Goal: Complete application form: Complete application form

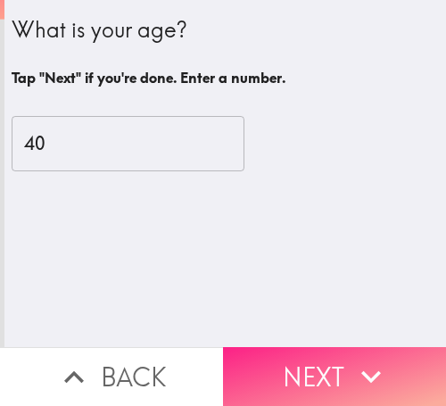
click at [287, 347] on button "Next" at bounding box center [334, 376] width 223 height 59
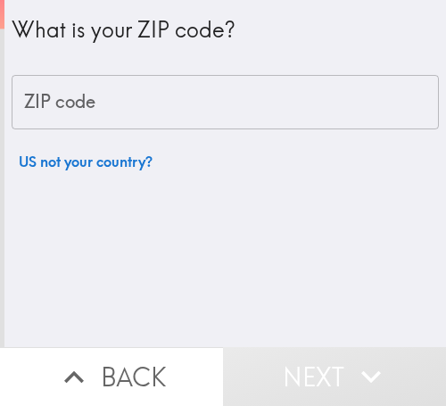
click at [83, 95] on div "ZIP code ZIP code" at bounding box center [225, 102] width 427 height 55
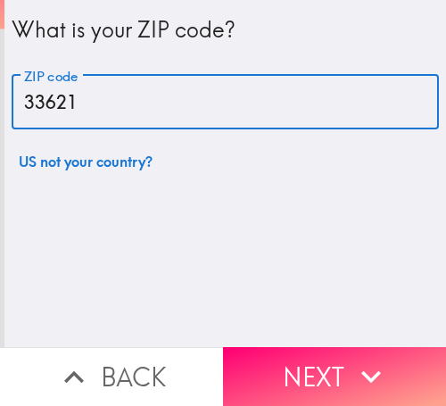
type input "33621"
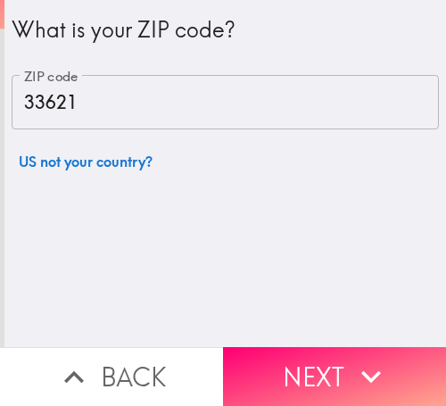
drag, startPoint x: 335, startPoint y: 338, endPoint x: 302, endPoint y: 338, distance: 33.9
click at [335, 347] on button "Next" at bounding box center [334, 376] width 223 height 59
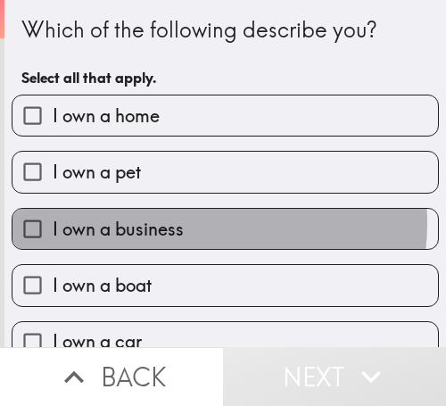
click at [192, 223] on label "I own a business" at bounding box center [225, 229] width 426 height 40
click at [53, 223] on input "I own a business" at bounding box center [32, 229] width 40 height 40
checkbox input "true"
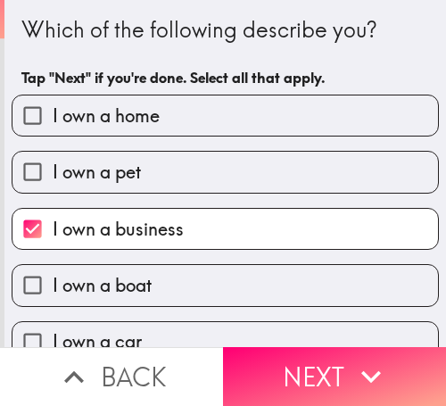
click at [352, 358] on icon "button" at bounding box center [371, 376] width 39 height 39
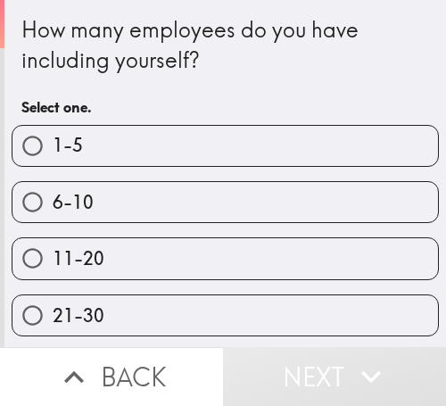
click at [203, 194] on label "6-10" at bounding box center [225, 202] width 426 height 40
click at [53, 194] on input "6-10" at bounding box center [32, 202] width 40 height 40
radio input "true"
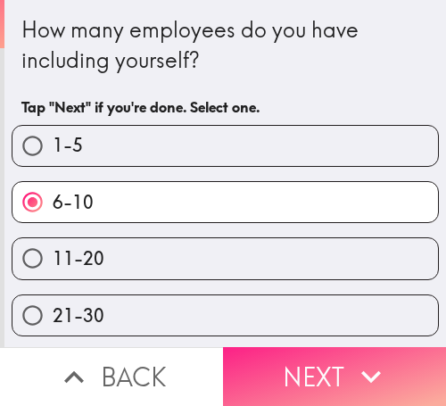
click at [320, 347] on button "Next" at bounding box center [334, 376] width 223 height 59
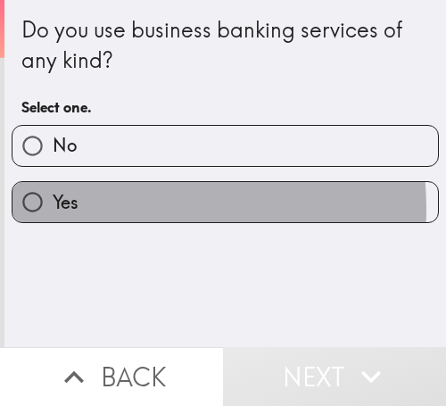
click at [95, 209] on label "Yes" at bounding box center [225, 202] width 426 height 40
click at [53, 209] on input "Yes" at bounding box center [32, 202] width 40 height 40
radio input "true"
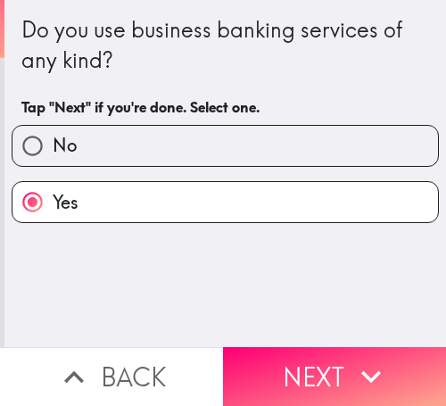
drag, startPoint x: 348, startPoint y: 348, endPoint x: 346, endPoint y: 323, distance: 25.0
click at [352, 357] on icon "button" at bounding box center [371, 376] width 39 height 39
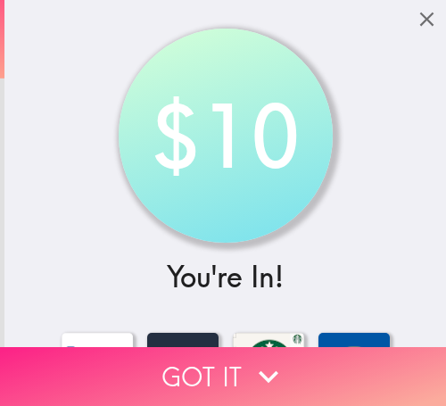
click at [261, 357] on icon "button" at bounding box center [268, 376] width 39 height 39
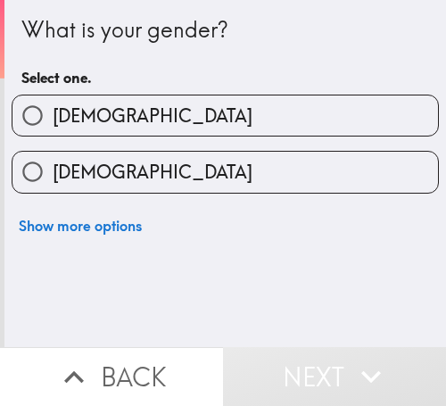
drag, startPoint x: 91, startPoint y: 180, endPoint x: 112, endPoint y: 177, distance: 21.7
click at [94, 180] on span "[DEMOGRAPHIC_DATA]" at bounding box center [153, 172] width 200 height 25
click at [53, 180] on input "[DEMOGRAPHIC_DATA]" at bounding box center [32, 172] width 40 height 40
radio input "true"
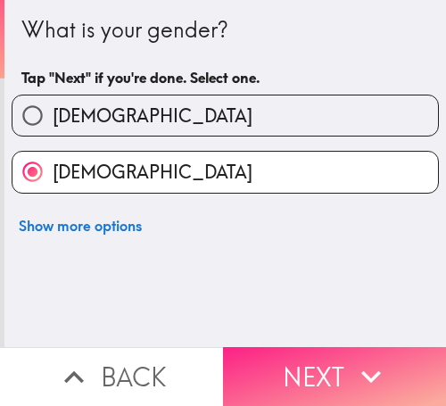
click at [317, 347] on button "Next" at bounding box center [334, 376] width 223 height 59
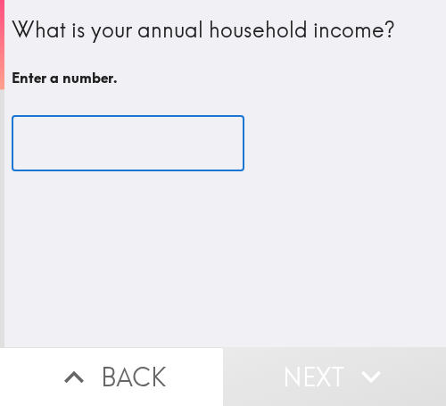
click at [165, 151] on input "number" at bounding box center [128, 143] width 233 height 55
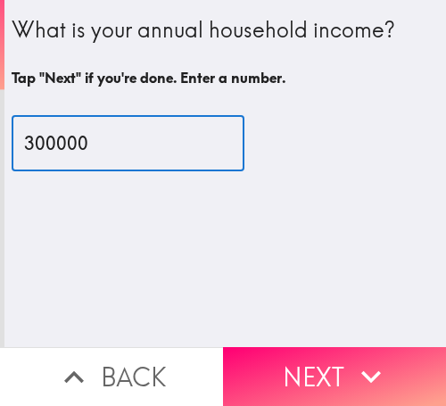
type input "300000"
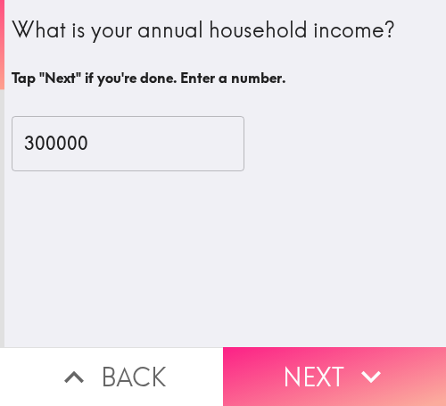
click at [365, 357] on icon "button" at bounding box center [371, 376] width 39 height 39
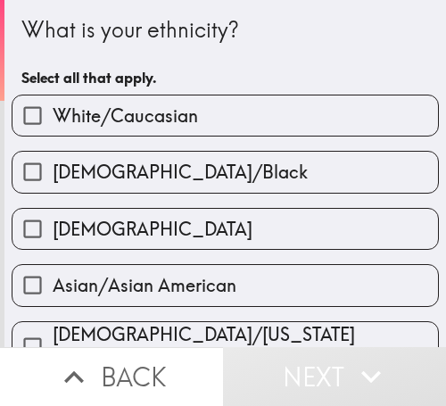
click at [162, 160] on span "[DEMOGRAPHIC_DATA]/Black" at bounding box center [180, 172] width 255 height 25
click at [53, 160] on input "[DEMOGRAPHIC_DATA]/Black" at bounding box center [32, 172] width 40 height 40
checkbox input "true"
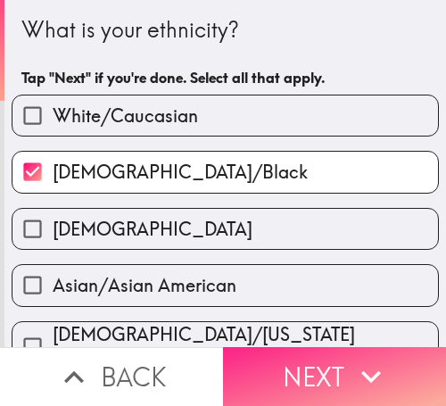
click at [350, 347] on button "Next" at bounding box center [334, 376] width 223 height 59
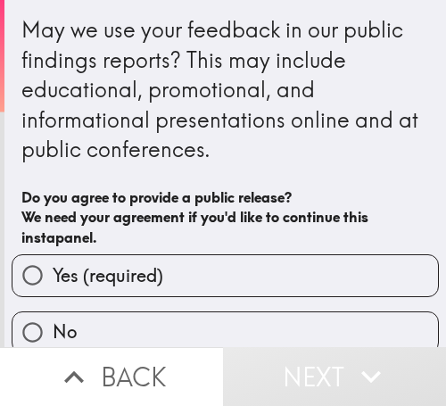
click at [160, 261] on label "Yes (required)" at bounding box center [225, 275] width 426 height 40
click at [53, 261] on input "Yes (required)" at bounding box center [32, 275] width 40 height 40
radio input "true"
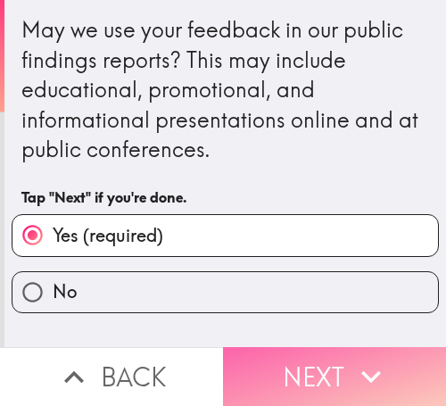
drag, startPoint x: 318, startPoint y: 349, endPoint x: 426, endPoint y: 349, distance: 108.0
click at [319, 349] on button "Next" at bounding box center [334, 376] width 223 height 59
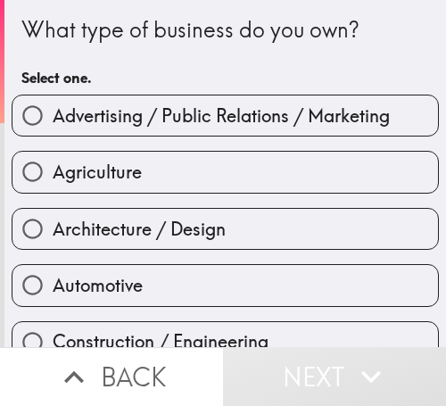
click at [142, 250] on div "Automotive" at bounding box center [218, 278] width 442 height 56
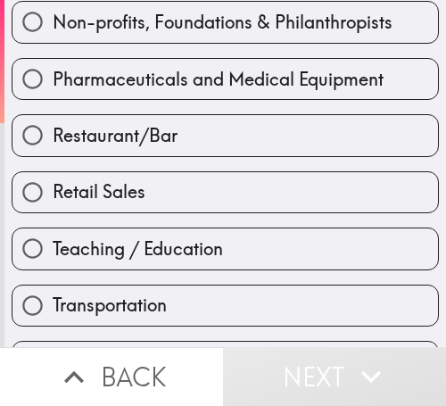
scroll to position [878, 0]
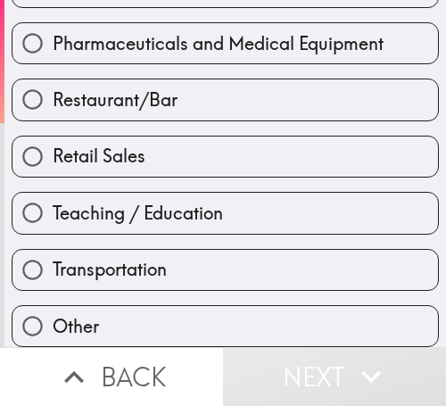
click at [167, 201] on span "Teaching / Education" at bounding box center [138, 213] width 170 height 25
click at [53, 197] on input "Teaching / Education" at bounding box center [32, 213] width 40 height 40
radio input "true"
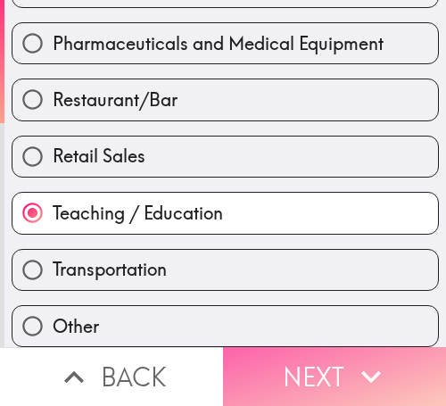
drag, startPoint x: 342, startPoint y: 355, endPoint x: 316, endPoint y: 352, distance: 26.1
click at [342, 354] on button "Next" at bounding box center [334, 376] width 223 height 59
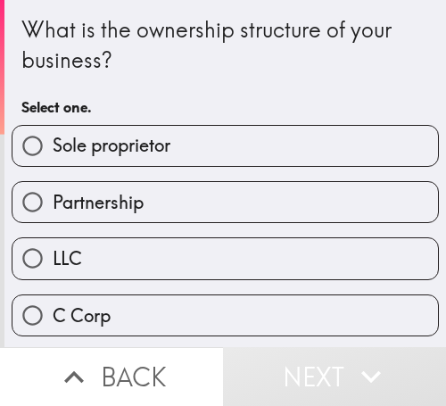
drag, startPoint x: 130, startPoint y: 201, endPoint x: 369, endPoint y: 140, distance: 246.7
click at [131, 201] on span "Partnership" at bounding box center [98, 202] width 91 height 25
click at [53, 201] on input "Partnership" at bounding box center [32, 202] width 40 height 40
radio input "true"
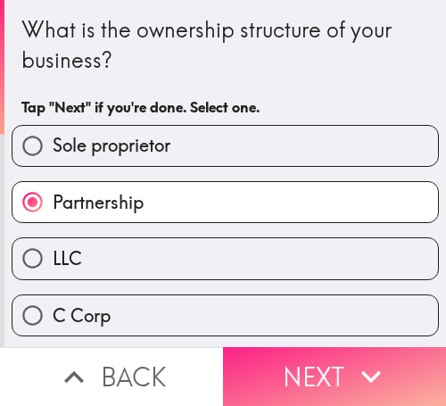
click at [379, 357] on icon "button" at bounding box center [371, 376] width 39 height 39
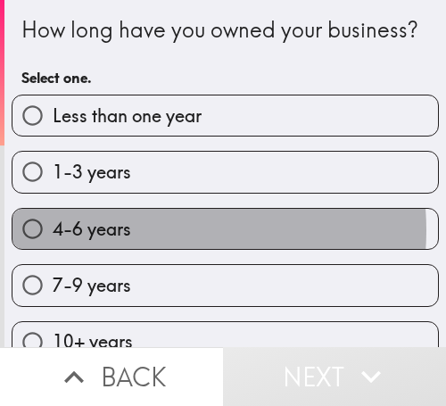
click at [137, 249] on label "4-6 years" at bounding box center [225, 229] width 426 height 40
click at [53, 249] on input "4-6 years" at bounding box center [32, 229] width 40 height 40
radio input "true"
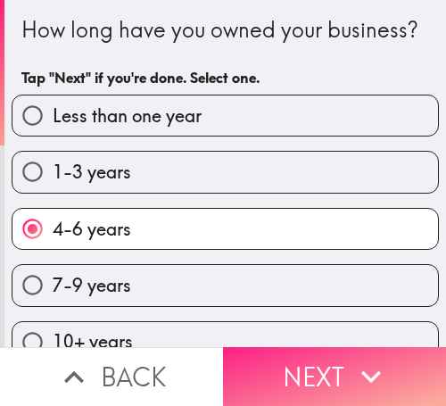
click at [316, 347] on button "Next" at bounding box center [334, 376] width 223 height 59
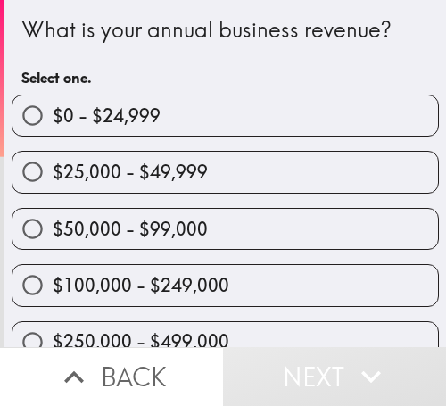
scroll to position [199, 0]
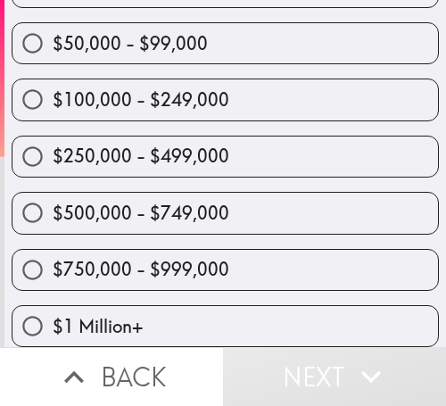
click at [173, 146] on span "$250,000 - $499,000" at bounding box center [141, 156] width 177 height 25
click at [53, 146] on input "$250,000 - $499,000" at bounding box center [32, 157] width 40 height 40
radio input "true"
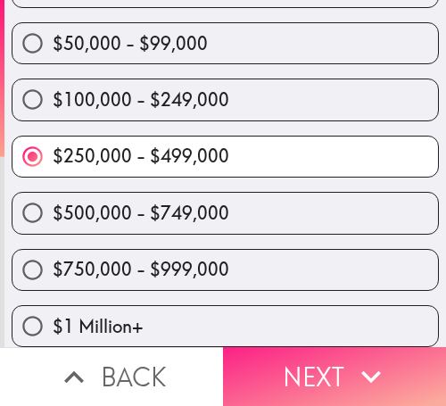
drag, startPoint x: 334, startPoint y: 347, endPoint x: 268, endPoint y: 345, distance: 66.1
click at [327, 347] on button "Next" at bounding box center [334, 376] width 223 height 59
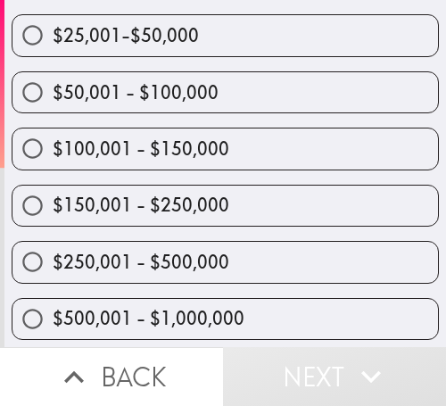
scroll to position [332, 0]
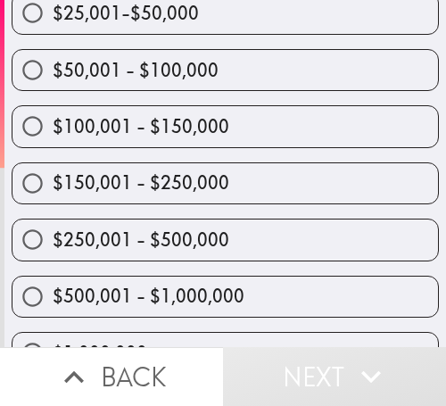
click at [186, 196] on label "$150,001 - $250,000" at bounding box center [225, 183] width 426 height 40
click at [53, 196] on input "$150,001 - $250,000" at bounding box center [32, 183] width 40 height 40
radio input "true"
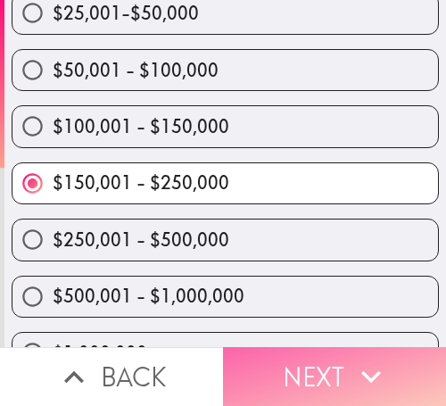
click at [340, 347] on button "Next" at bounding box center [334, 376] width 223 height 59
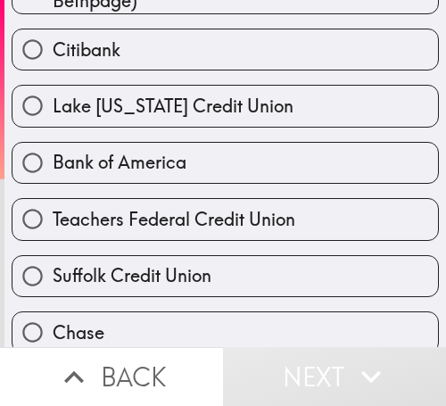
click at [174, 133] on div "Bank of America" at bounding box center [218, 156] width 442 height 56
click at [217, 163] on label "Bank of America" at bounding box center [225, 163] width 426 height 40
click at [53, 163] on input "Bank of America" at bounding box center [32, 163] width 40 height 40
radio input "true"
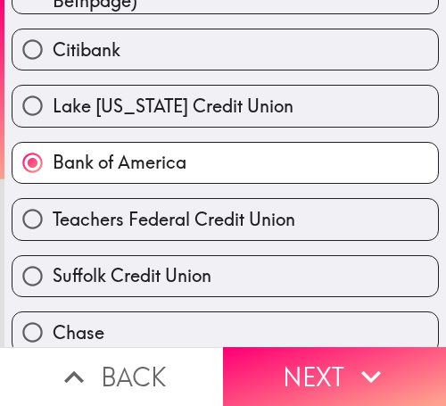
drag, startPoint x: 291, startPoint y: 343, endPoint x: 204, endPoint y: 343, distance: 86.5
click at [291, 347] on button "Next" at bounding box center [334, 376] width 223 height 59
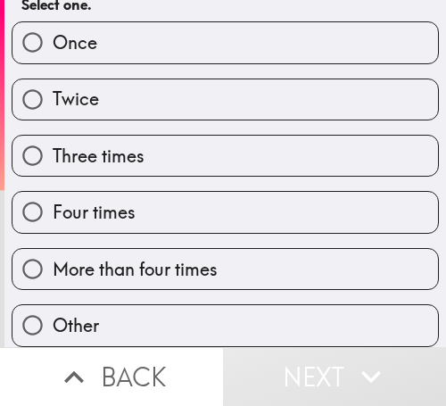
scroll to position [145, 0]
click at [103, 164] on label "Three times" at bounding box center [225, 156] width 426 height 40
click at [53, 164] on input "Three times" at bounding box center [32, 156] width 40 height 40
radio input "true"
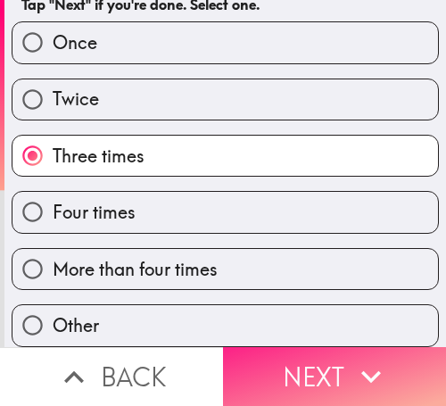
click at [265, 347] on button "Next" at bounding box center [334, 376] width 223 height 59
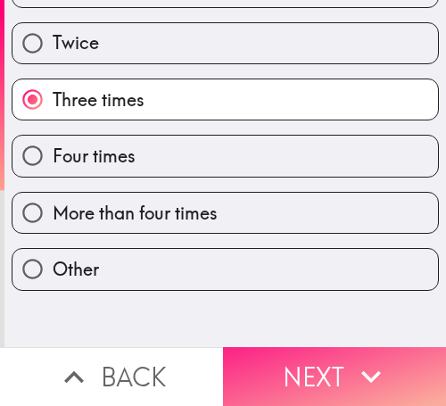
scroll to position [0, 0]
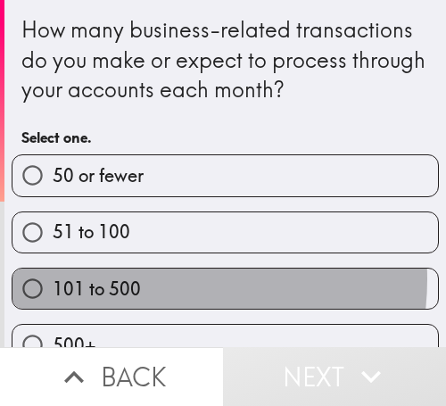
click at [149, 279] on label "101 to 500" at bounding box center [225, 289] width 426 height 40
click at [53, 279] on input "101 to 500" at bounding box center [32, 289] width 40 height 40
radio input "true"
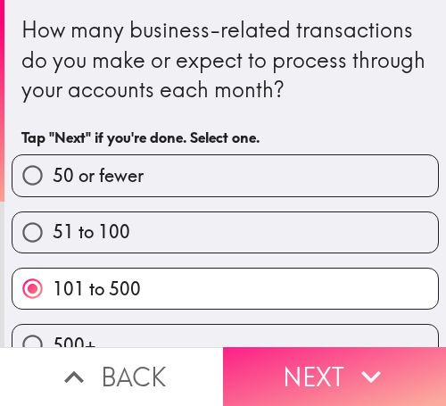
click at [277, 347] on button "Next" at bounding box center [334, 376] width 223 height 59
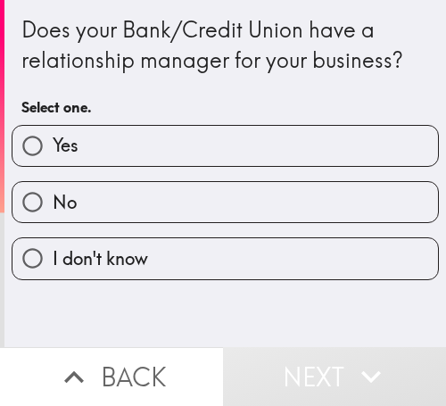
click at [105, 119] on div "Yes" at bounding box center [218, 139] width 442 height 56
drag, startPoint x: 185, startPoint y: 159, endPoint x: 219, endPoint y: 245, distance: 93.0
click at [185, 159] on label "Yes" at bounding box center [225, 146] width 426 height 40
click at [53, 159] on input "Yes" at bounding box center [32, 146] width 40 height 40
radio input "true"
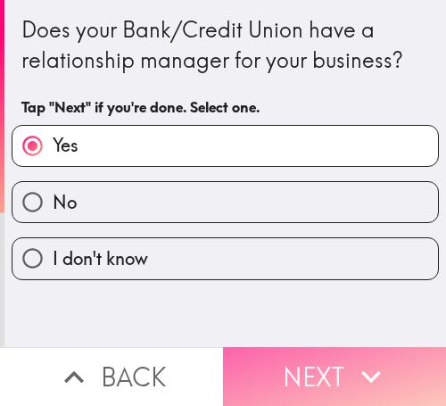
click at [294, 354] on button "Next" at bounding box center [334, 376] width 223 height 59
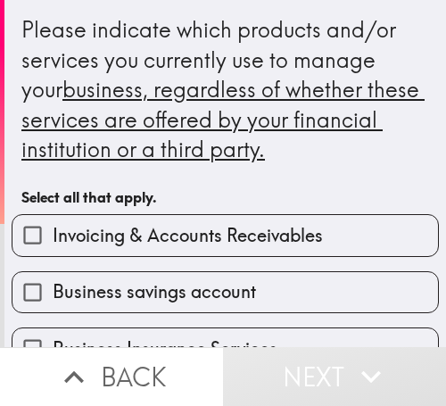
scroll to position [178, 0]
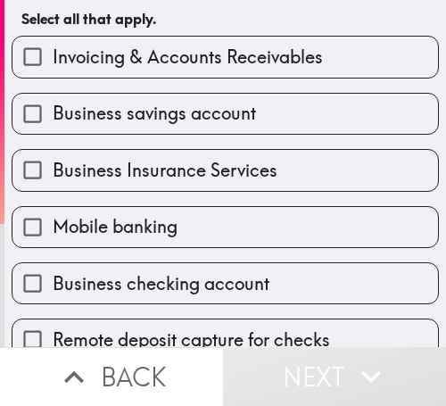
click at [178, 139] on div "Business Insurance Services" at bounding box center [218, 163] width 442 height 56
click at [180, 186] on label "Business Insurance Services" at bounding box center [225, 170] width 426 height 40
click at [53, 186] on input "Business Insurance Services" at bounding box center [32, 170] width 40 height 40
checkbox input "true"
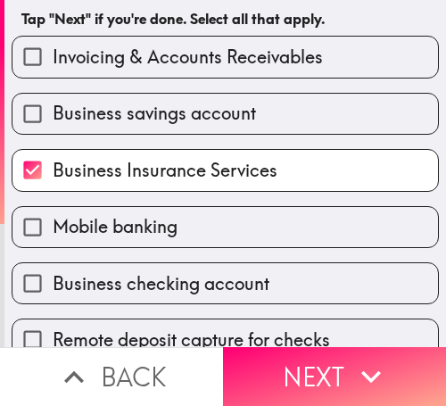
click at [173, 127] on label "Business savings account" at bounding box center [225, 114] width 426 height 40
click at [53, 127] on input "Business savings account" at bounding box center [32, 114] width 40 height 40
checkbox input "true"
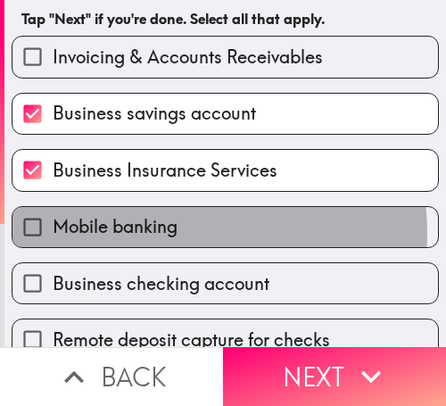
click at [165, 234] on span "Mobile banking" at bounding box center [115, 226] width 125 height 25
click at [53, 234] on input "Mobile banking" at bounding box center [32, 227] width 40 height 40
checkbox input "true"
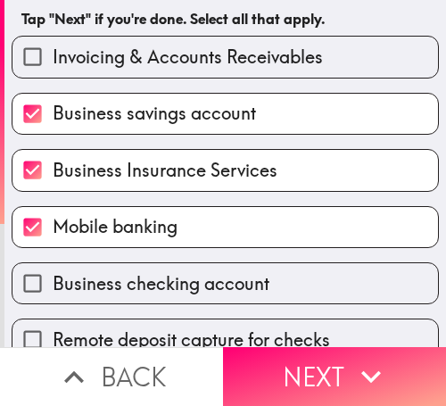
drag, startPoint x: 170, startPoint y: 286, endPoint x: 385, endPoint y: 251, distance: 218.7
click at [173, 286] on span "Business checking account" at bounding box center [161, 283] width 217 height 25
click at [53, 286] on input "Business checking account" at bounding box center [32, 283] width 40 height 40
checkbox input "true"
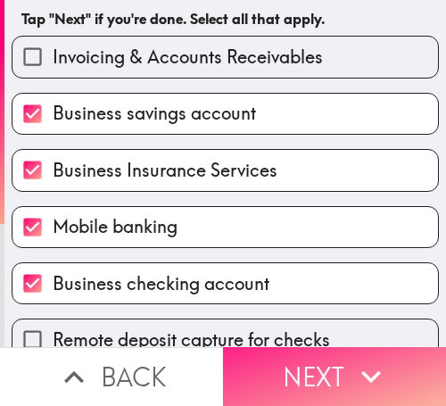
drag, startPoint x: 303, startPoint y: 349, endPoint x: 313, endPoint y: 344, distance: 10.8
click at [303, 349] on button "Next" at bounding box center [334, 376] width 223 height 59
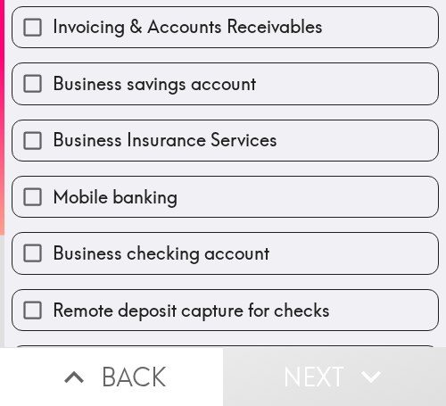
scroll to position [117, 0]
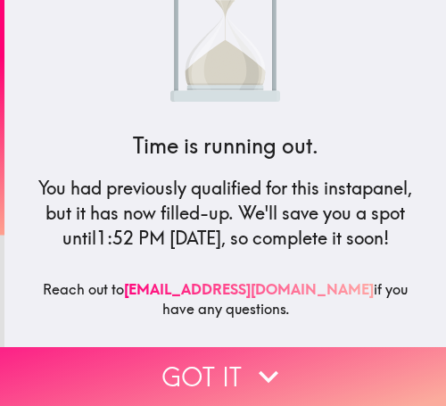
click at [307, 352] on button "Got it" at bounding box center [223, 376] width 446 height 59
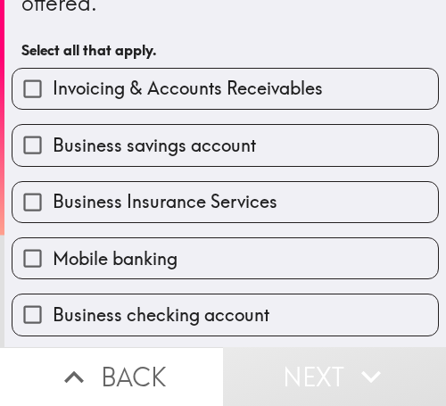
scroll to position [178, 0]
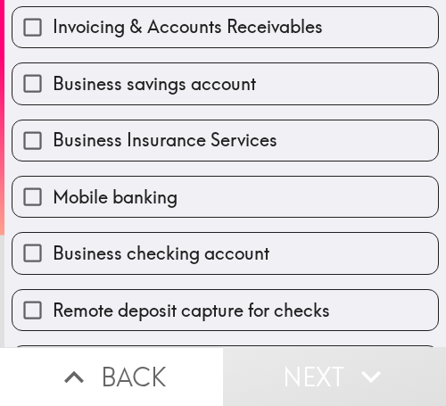
click at [228, 106] on div "Business Insurance Services" at bounding box center [218, 133] width 442 height 56
click at [211, 169] on div "Mobile banking" at bounding box center [218, 189] width 442 height 56
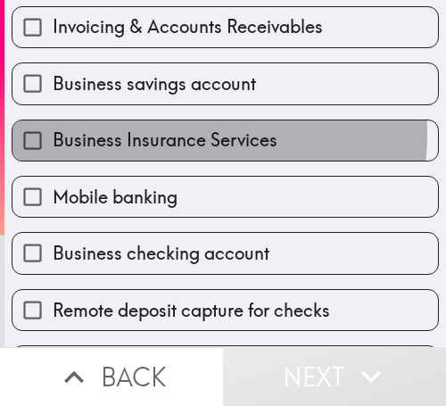
click at [174, 135] on span "Business Insurance Services" at bounding box center [165, 140] width 225 height 25
click at [53, 135] on input "Business Insurance Services" at bounding box center [32, 140] width 40 height 40
checkbox input "true"
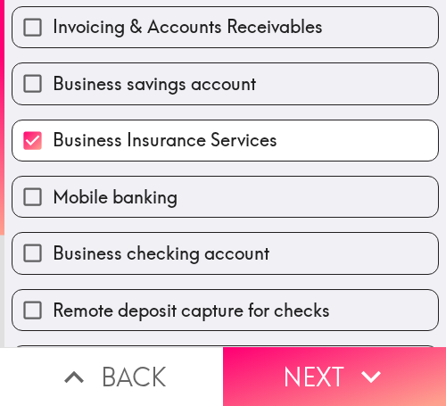
drag, startPoint x: 168, startPoint y: 85, endPoint x: 161, endPoint y: 42, distance: 43.4
click at [166, 79] on span "Business savings account" at bounding box center [154, 83] width 203 height 25
click at [53, 79] on input "Business savings account" at bounding box center [32, 83] width 40 height 40
checkbox input "true"
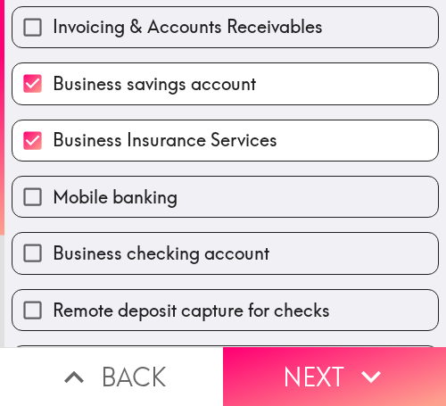
click at [159, 36] on span "Invoicing & Accounts Receivables" at bounding box center [188, 26] width 270 height 25
click at [53, 36] on input "Invoicing & Accounts Receivables" at bounding box center [32, 27] width 40 height 40
checkbox input "true"
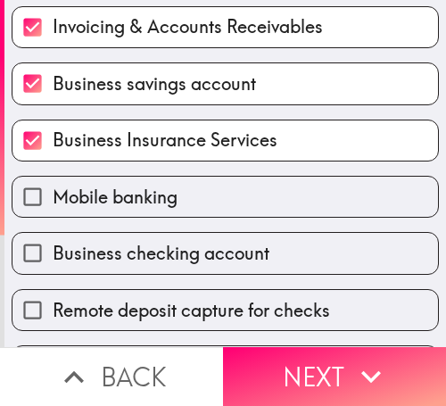
drag, startPoint x: 339, startPoint y: 362, endPoint x: 395, endPoint y: 322, distance: 69.1
click at [338, 360] on button "Next" at bounding box center [334, 376] width 223 height 59
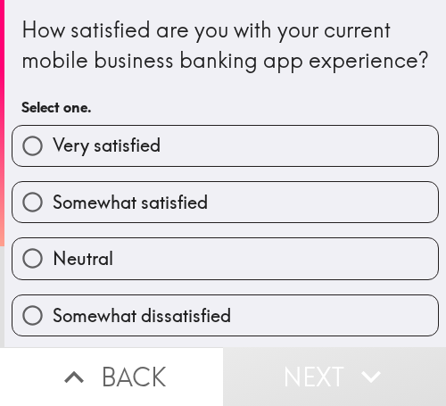
click at [128, 203] on div "Somewhat satisfied" at bounding box center [218, 195] width 442 height 56
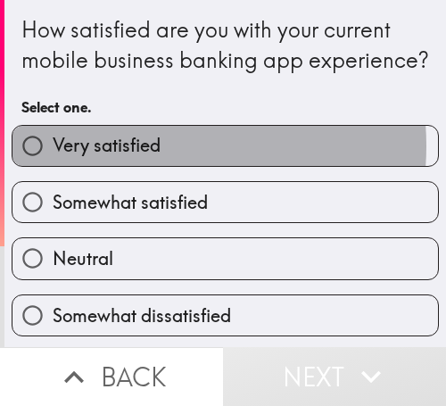
click at [132, 158] on span "Very satisfied" at bounding box center [107, 145] width 108 height 25
click at [53, 166] on input "Very satisfied" at bounding box center [32, 146] width 40 height 40
radio input "true"
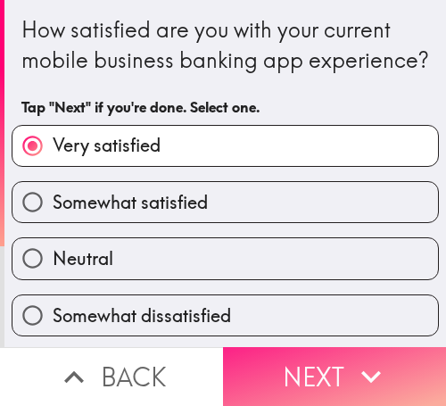
drag, startPoint x: 311, startPoint y: 341, endPoint x: 423, endPoint y: 318, distance: 114.8
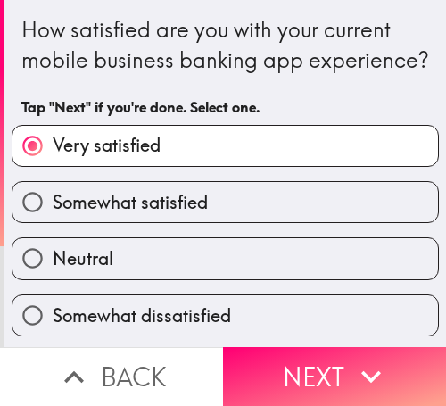
click at [318, 347] on button "Next" at bounding box center [334, 376] width 223 height 59
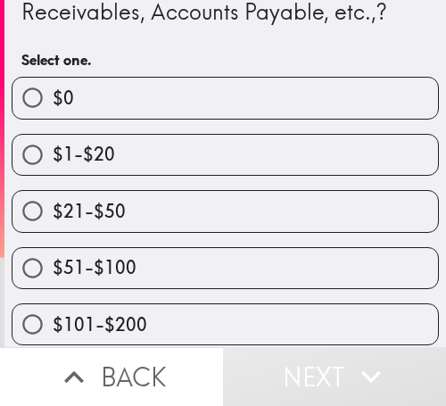
scroll to position [236, 0]
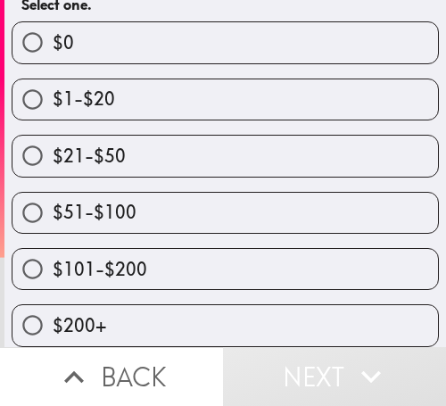
click at [192, 218] on label "$51-$100" at bounding box center [225, 213] width 426 height 40
click at [53, 218] on input "$51-$100" at bounding box center [32, 213] width 40 height 40
radio input "true"
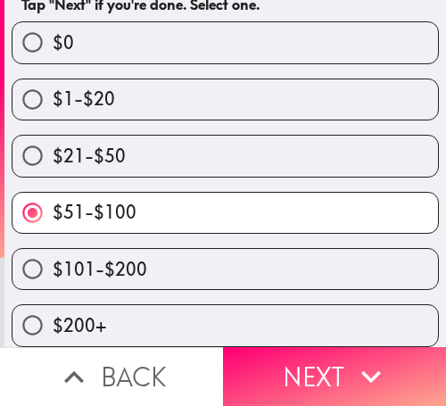
drag, startPoint x: 328, startPoint y: 350, endPoint x: 443, endPoint y: 350, distance: 114.2
click at [329, 350] on button "Next" at bounding box center [334, 376] width 223 height 59
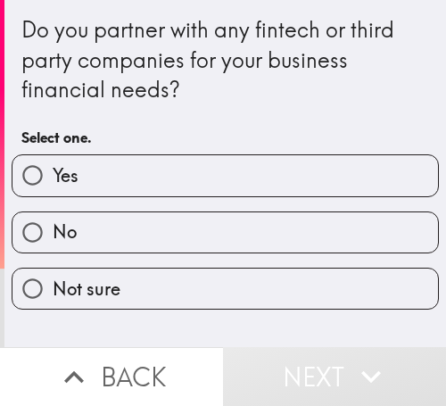
click at [110, 156] on label "Yes" at bounding box center [225, 175] width 426 height 40
click at [53, 156] on input "Yes" at bounding box center [32, 175] width 40 height 40
radio input "true"
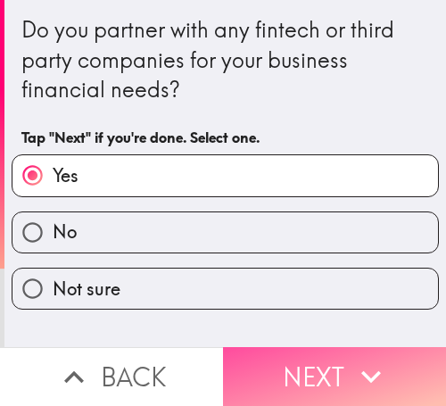
drag, startPoint x: 371, startPoint y: 348, endPoint x: 443, endPoint y: 349, distance: 71.4
click at [372, 357] on icon "button" at bounding box center [371, 376] width 39 height 39
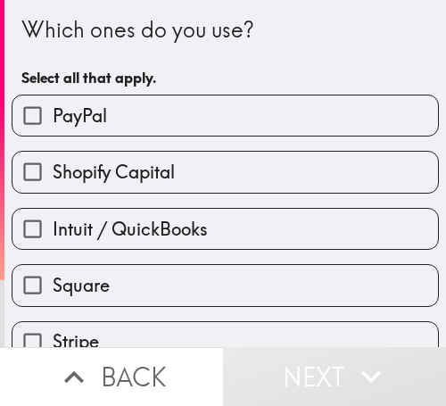
click at [216, 217] on label "Intuit / QuickBooks" at bounding box center [225, 229] width 426 height 40
click at [53, 217] on input "Intuit / QuickBooks" at bounding box center [32, 229] width 40 height 40
checkbox input "true"
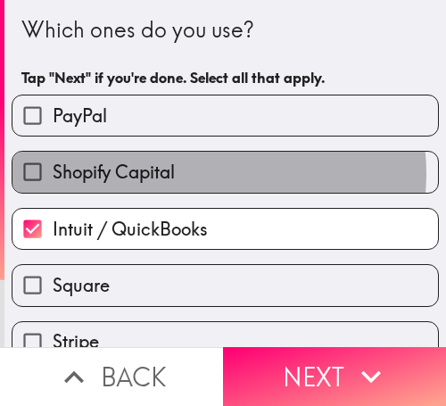
click at [206, 173] on label "Shopify Capital" at bounding box center [225, 172] width 426 height 40
click at [53, 173] on input "Shopify Capital" at bounding box center [32, 172] width 40 height 40
checkbox input "true"
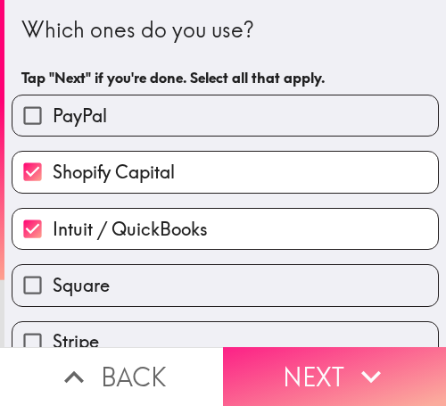
drag, startPoint x: 311, startPoint y: 355, endPoint x: 443, endPoint y: 296, distance: 145.4
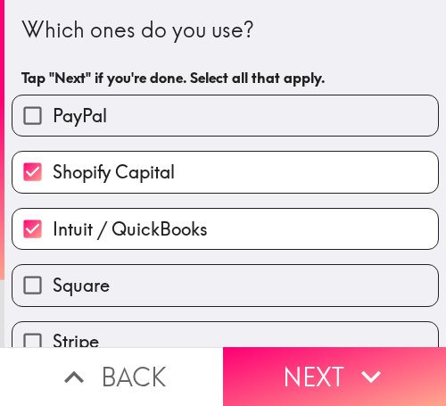
click at [311, 356] on button "Next" at bounding box center [334, 376] width 223 height 59
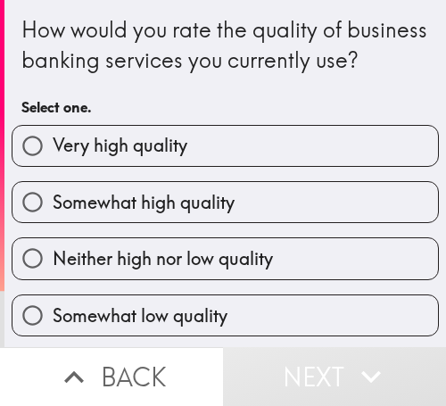
click at [173, 158] on span "Very high quality" at bounding box center [120, 145] width 135 height 25
click at [53, 166] on input "Very high quality" at bounding box center [32, 146] width 40 height 40
radio input "true"
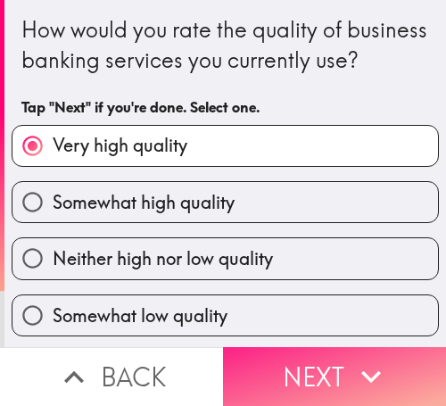
drag, startPoint x: 351, startPoint y: 346, endPoint x: 430, endPoint y: 346, distance: 79.4
click at [352, 357] on icon "button" at bounding box center [371, 376] width 39 height 39
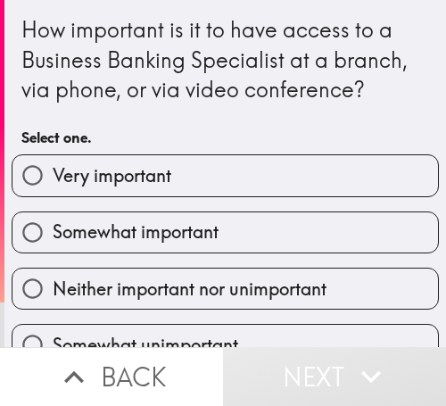
click at [106, 166] on span "Very important" at bounding box center [112, 175] width 119 height 25
click at [53, 166] on input "Very important" at bounding box center [32, 175] width 40 height 40
radio input "true"
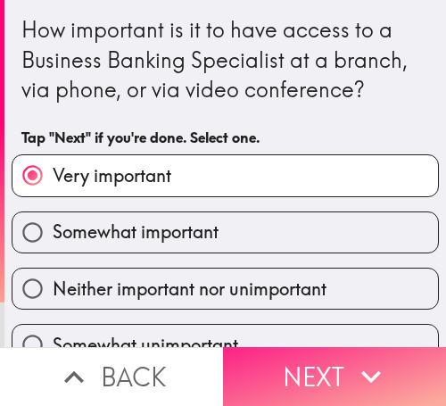
drag, startPoint x: 310, startPoint y: 357, endPoint x: 344, endPoint y: 357, distance: 34.8
click at [310, 357] on button "Next" at bounding box center [334, 376] width 223 height 59
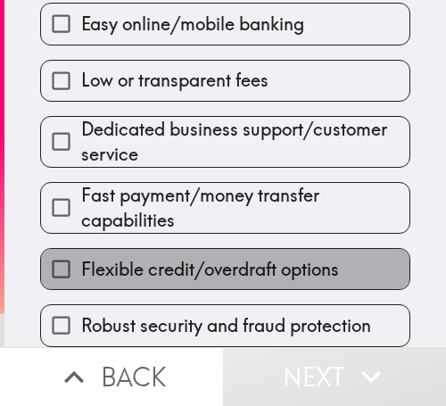
click at [224, 257] on span "Flexible credit/overdraft options" at bounding box center [210, 269] width 258 height 25
click at [81, 249] on input "Flexible credit/overdraft options" at bounding box center [61, 269] width 40 height 40
click at [224, 233] on span "Fast payment/money transfer capabilities" at bounding box center [245, 208] width 328 height 50
click at [81, 228] on input "Fast payment/money transfer capabilities" at bounding box center [61, 207] width 40 height 40
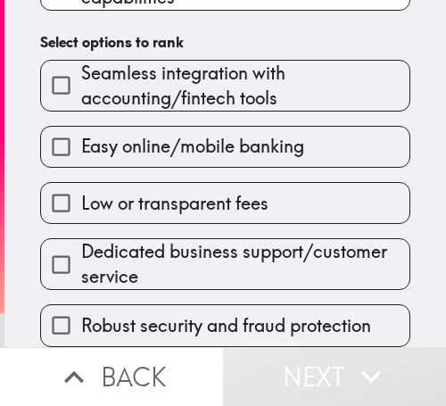
click at [222, 252] on span "Dedicated business support/customer service" at bounding box center [245, 264] width 328 height 50
click at [81, 252] on input "Dedicated business support/customer service" at bounding box center [61, 264] width 40 height 40
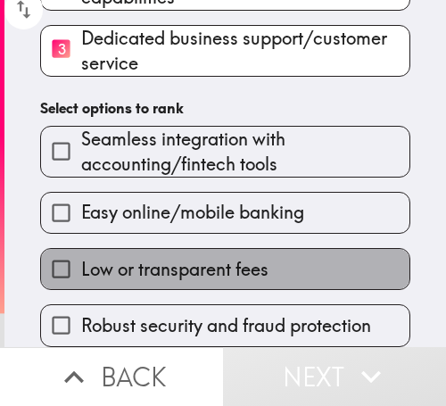
click at [221, 257] on span "Low or transparent fees" at bounding box center [174, 269] width 187 height 25
click at [81, 252] on input "Low or transparent fees" at bounding box center [61, 269] width 40 height 40
click at [221, 225] on span "Easy online/mobile banking" at bounding box center [192, 212] width 223 height 25
click at [81, 233] on input "Easy online/mobile banking" at bounding box center [61, 213] width 40 height 40
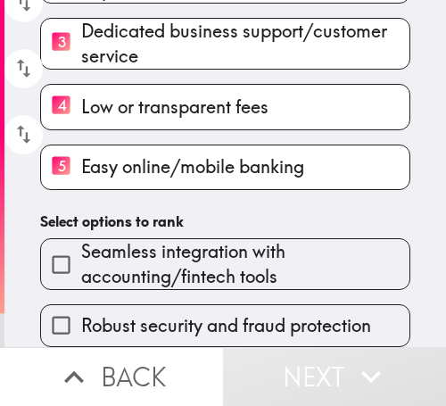
click at [221, 252] on span "Seamless integration with accounting/fintech tools" at bounding box center [245, 264] width 328 height 50
click at [81, 252] on input "Seamless integration with accounting/fintech tools" at bounding box center [61, 264] width 40 height 40
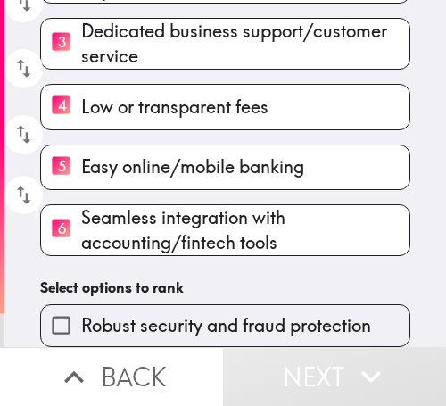
click at [221, 252] on div "Please rank the following business banking features in order of importance (1 =…" at bounding box center [225, 27] width 442 height 640
drag, startPoint x: 221, startPoint y: 252, endPoint x: 233, endPoint y: 302, distance: 52.2
click at [221, 253] on div "Please rank the following business banking features in order of importance (1 =…" at bounding box center [225, 27] width 442 height 640
click at [233, 305] on label "Robust security and fraud protection" at bounding box center [225, 325] width 369 height 40
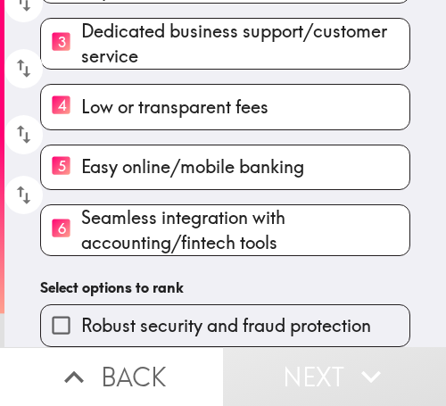
click at [81, 305] on input "Robust security and fraud protection" at bounding box center [61, 325] width 40 height 40
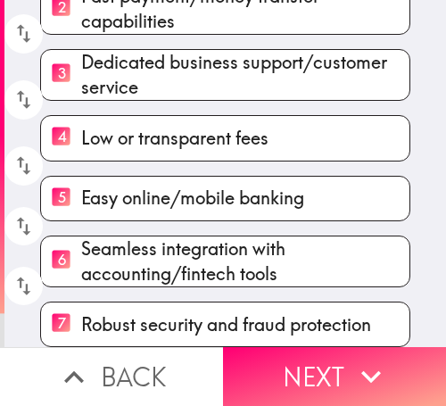
scroll to position [295, 0]
drag, startPoint x: 311, startPoint y: 344, endPoint x: 195, endPoint y: 344, distance: 116.0
click at [311, 347] on button "Next" at bounding box center [334, 376] width 223 height 59
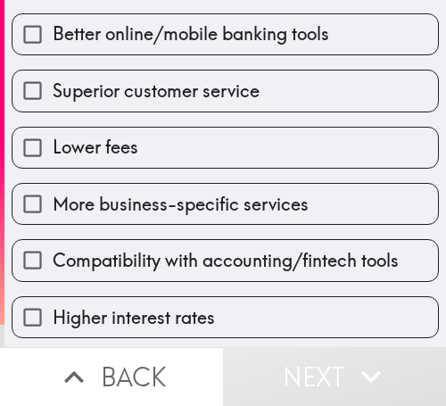
drag, startPoint x: 182, startPoint y: 173, endPoint x: 182, endPoint y: 131, distance: 41.9
click at [182, 170] on div "More business-specific services" at bounding box center [218, 197] width 442 height 56
drag, startPoint x: 183, startPoint y: 96, endPoint x: 183, endPoint y: 66, distance: 30.3
click at [181, 84] on span "Superior customer service" at bounding box center [156, 91] width 207 height 25
click at [53, 84] on input "Superior customer service" at bounding box center [32, 90] width 40 height 40
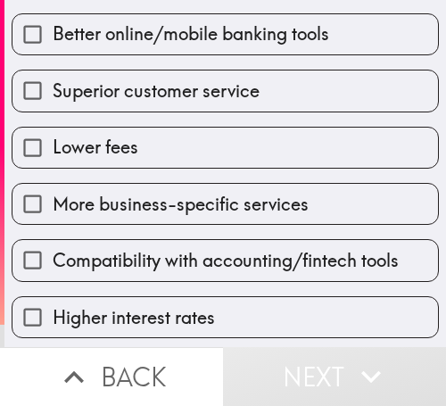
checkbox input "true"
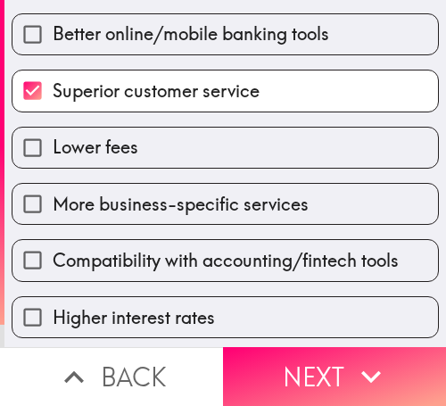
click at [179, 146] on label "Lower fees" at bounding box center [225, 148] width 426 height 40
click at [53, 146] on input "Lower fees" at bounding box center [32, 148] width 40 height 40
checkbox input "true"
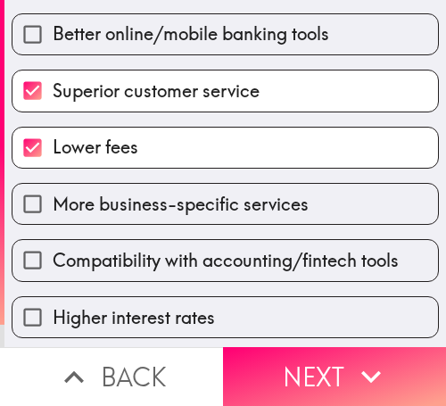
click at [179, 205] on span "More business-specific services" at bounding box center [181, 204] width 256 height 25
click at [53, 205] on input "More business-specific services" at bounding box center [32, 204] width 40 height 40
checkbox input "true"
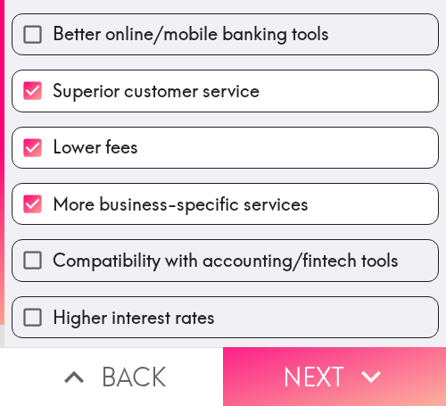
click at [316, 366] on button "Next" at bounding box center [334, 376] width 223 height 59
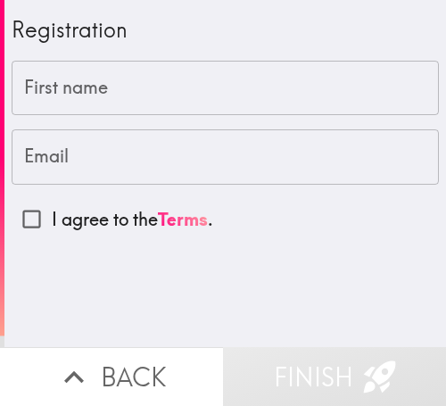
drag, startPoint x: 339, startPoint y: 41, endPoint x: 282, endPoint y: 73, distance: 65.5
click at [339, 41] on div "Registration" at bounding box center [225, 30] width 427 height 30
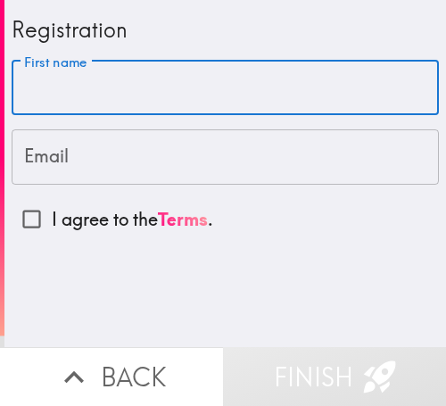
click at [198, 86] on input "First name" at bounding box center [225, 88] width 427 height 55
paste input "[PERSON_NAME]"
type input "[PERSON_NAME]"
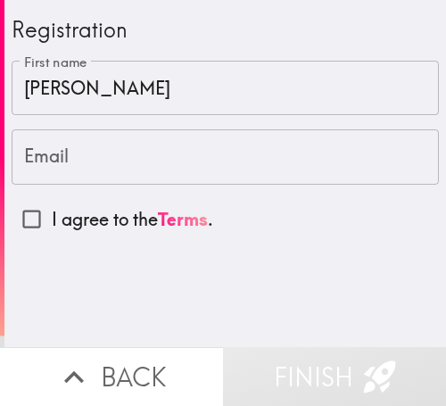
click at [319, 228] on label "I agree to the Terms ." at bounding box center [225, 219] width 427 height 40
click at [52, 228] on input "I agree to the Terms ." at bounding box center [32, 219] width 40 height 40
checkbox input "true"
click at [283, 167] on input "Email" at bounding box center [225, 156] width 427 height 55
paste input "[EMAIL_ADDRESS][DOMAIN_NAME]"
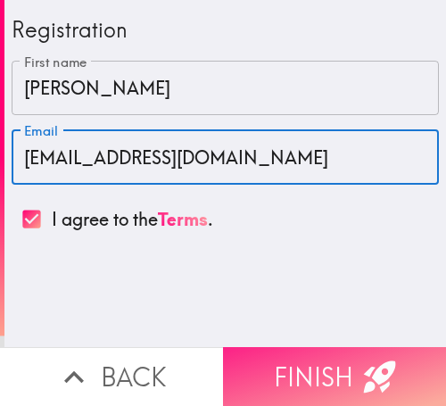
type input "[EMAIL_ADDRESS][DOMAIN_NAME]"
click at [336, 359] on button "Finish" at bounding box center [334, 376] width 223 height 59
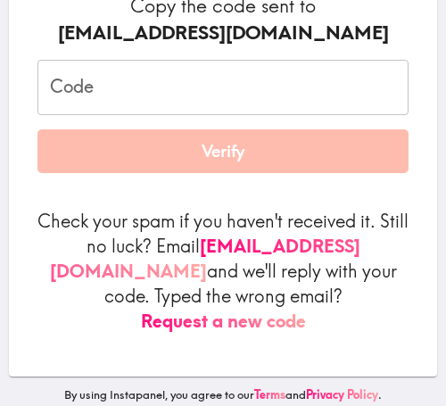
scroll to position [130, 0]
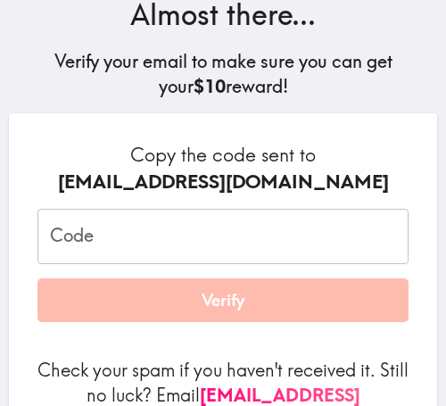
click at [269, 229] on input "Code" at bounding box center [222, 236] width 371 height 55
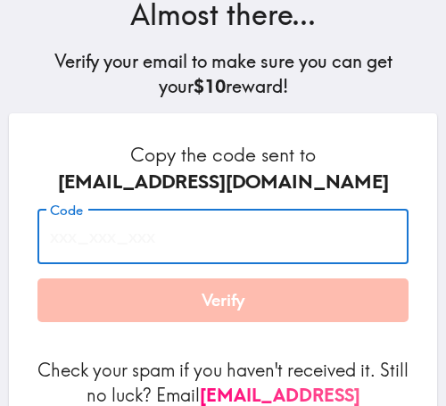
paste input "dm9_F6L_ArP"
type input "dm9_F6L_ArP"
click at [388, 123] on div "Copy the code sent to [EMAIL_ADDRESS][DOMAIN_NAME] Code dm9_F6L_ArP Code Verify…" at bounding box center [223, 319] width 428 height 412
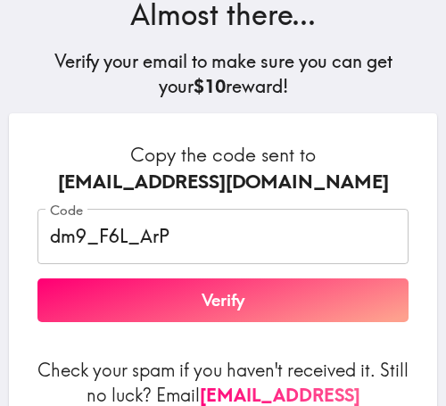
click at [270, 302] on button "Verify" at bounding box center [222, 300] width 371 height 45
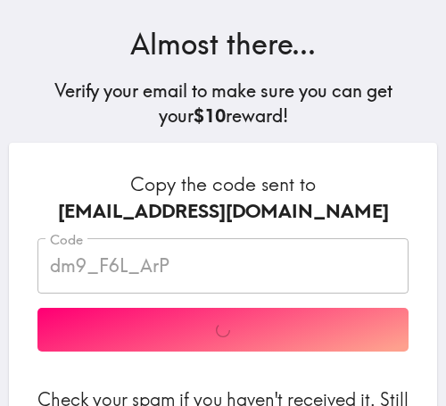
scroll to position [190, 0]
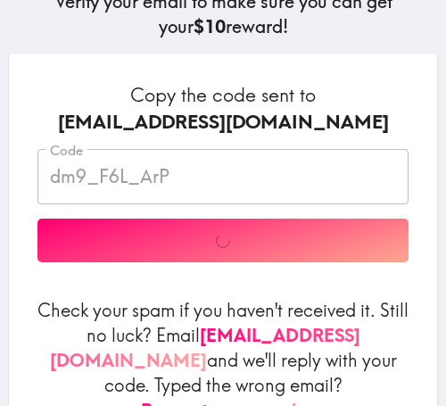
click at [365, 79] on div "Copy the code sent to [EMAIL_ADDRESS][DOMAIN_NAME] Code dm9_F6L_ArP Code Verify…" at bounding box center [223, 260] width 428 height 412
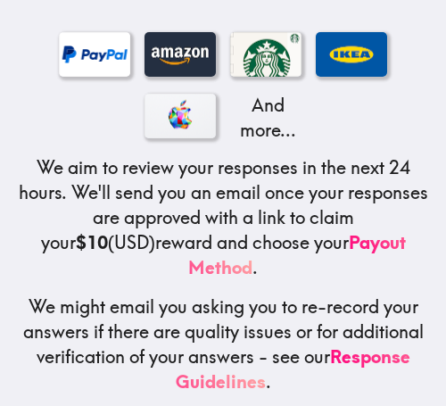
scroll to position [417, 0]
